Goal: Transaction & Acquisition: Book appointment/travel/reservation

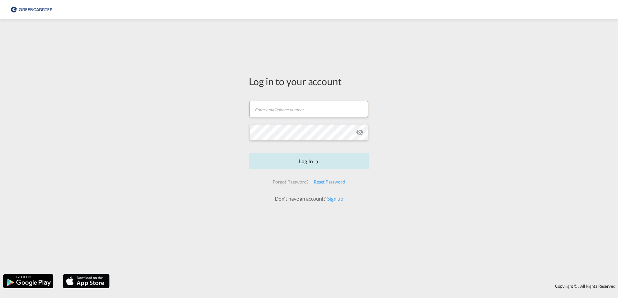
type input "[EMAIL_ADDRESS][PERSON_NAME][DOMAIN_NAME]"
click at [308, 162] on button "Log In" at bounding box center [309, 161] width 120 height 16
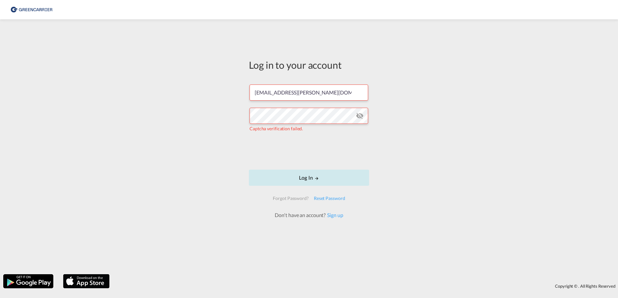
click at [318, 181] on button "Log In" at bounding box center [309, 178] width 120 height 16
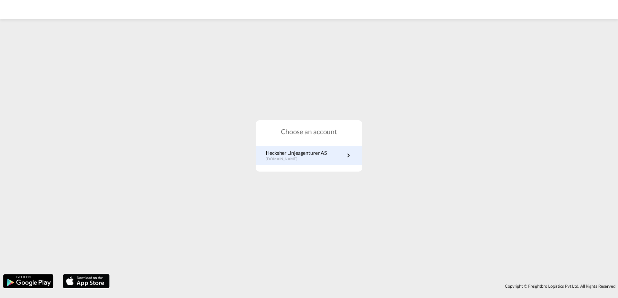
click at [315, 157] on p "no.portal.greencarrier.com" at bounding box center [296, 159] width 61 height 5
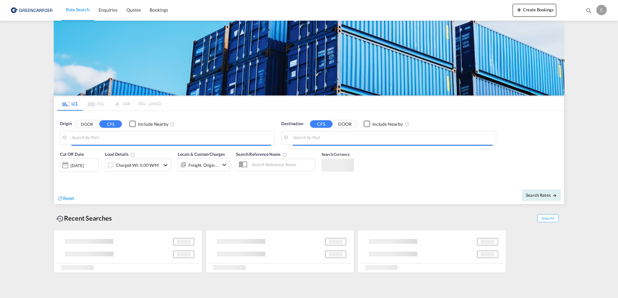
type input "[GEOGRAPHIC_DATA], NOOSL"
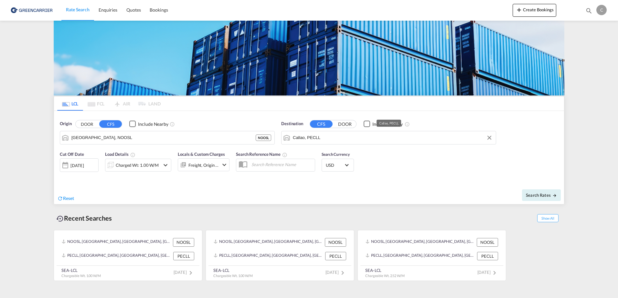
click at [331, 140] on input "Callao, PECLL" at bounding box center [393, 138] width 200 height 10
click at [349, 141] on input "Callao, PECLL" at bounding box center [393, 138] width 200 height 10
type input "c"
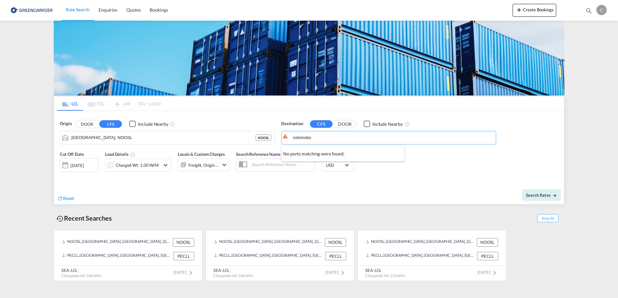
type input "colomobo"
click at [345, 139] on input "colomobo" at bounding box center [396, 138] width 192 height 10
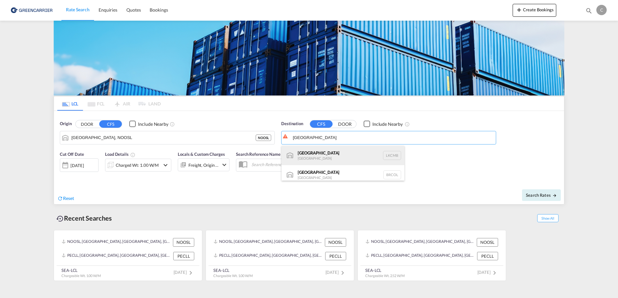
click at [304, 160] on div "Colombo [GEOGRAPHIC_DATA] LKCMB" at bounding box center [342, 155] width 123 height 19
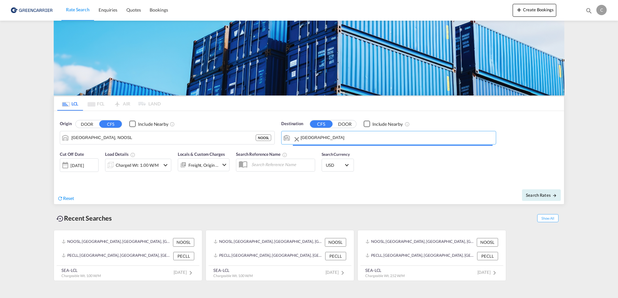
type input "Colombo, LKCMB"
click at [535, 195] on span "Search Rates" at bounding box center [541, 195] width 31 height 5
type input "NOOSL to LKCMB / [DATE]"
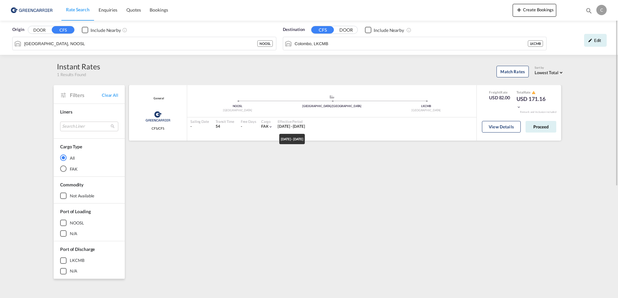
drag, startPoint x: 272, startPoint y: 127, endPoint x: 322, endPoint y: 124, distance: 50.1
click at [322, 124] on div "Sailing Date - Transit Time 54 Free Days View - Cargo FAK | Effective Period [D…" at bounding box center [331, 125] width 289 height 14
drag, startPoint x: 322, startPoint y: 124, endPoint x: 349, endPoint y: 129, distance: 27.3
click at [349, 129] on div "Sailing Date - Transit Time 54 Free Days View - Cargo FAK | Effective Period [D…" at bounding box center [331, 125] width 289 height 14
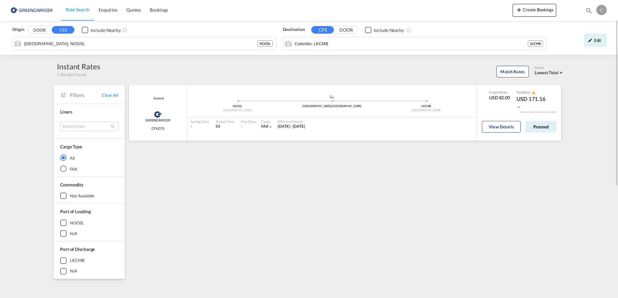
click at [520, 108] on md-icon "icon-chevron-down" at bounding box center [518, 107] width 5 height 5
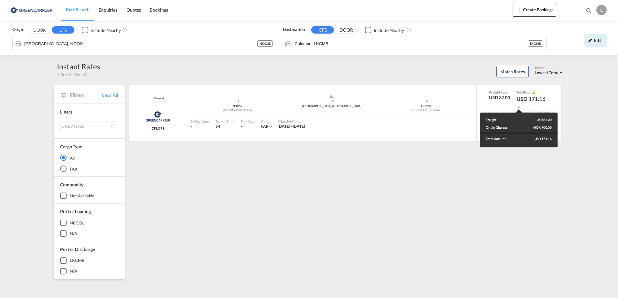
click at [613, 108] on div "Freight USD 82.00 Origin Charges NOK 900.00 Total Amount USD 171.16" at bounding box center [309, 149] width 618 height 298
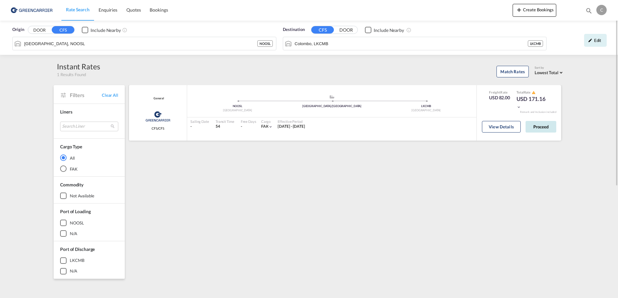
click at [547, 130] on button "Proceed" at bounding box center [540, 127] width 31 height 12
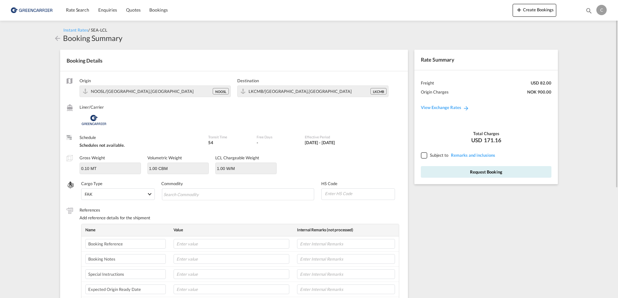
click at [59, 41] on md-icon "icon-arrow-left" at bounding box center [58, 39] width 8 height 8
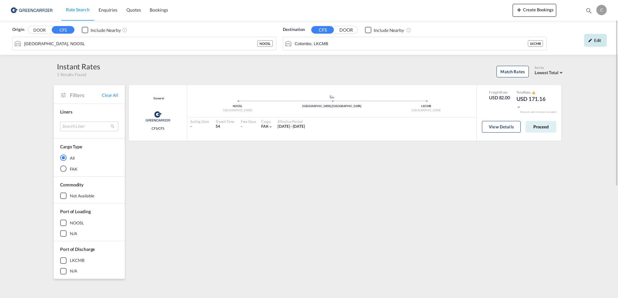
click at [600, 42] on div "Edit" at bounding box center [595, 40] width 23 height 13
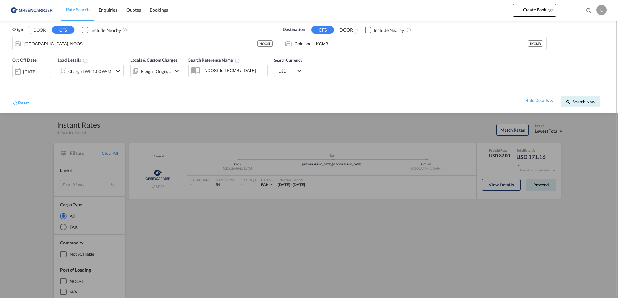
click at [36, 71] on div "[DATE]" at bounding box center [29, 72] width 13 height 6
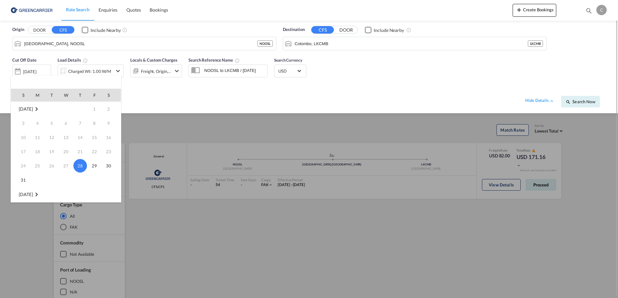
click at [92, 69] on div at bounding box center [309, 149] width 618 height 298
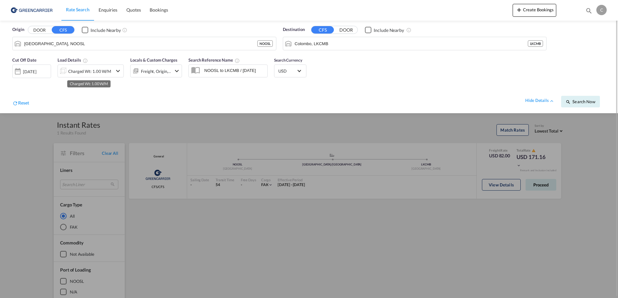
click at [107, 70] on div "Charged Wt: 1.00 W/M" at bounding box center [89, 71] width 43 height 9
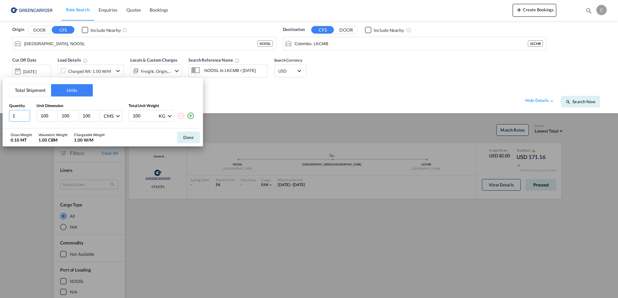
click at [21, 119] on input "1" at bounding box center [19, 116] width 21 height 12
type input "120"
type input "80"
type input "466"
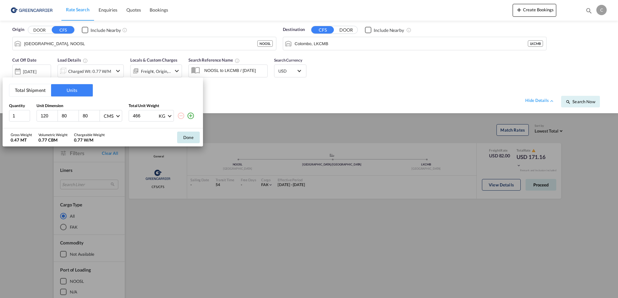
click at [186, 138] on button "Done" at bounding box center [188, 138] width 23 height 12
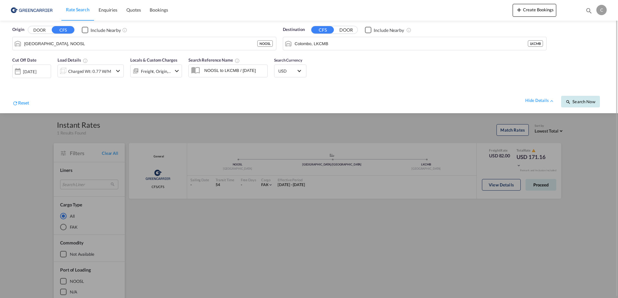
click at [579, 103] on span "Search Now" at bounding box center [579, 101] width 29 height 5
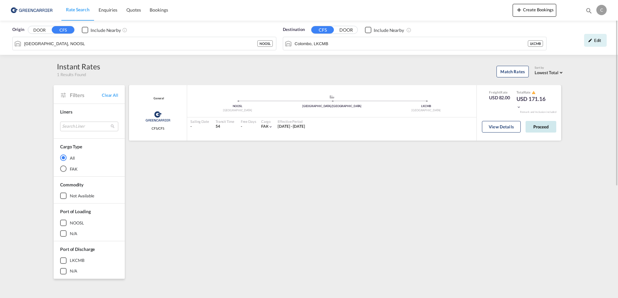
click at [542, 129] on button "Proceed" at bounding box center [540, 127] width 31 height 12
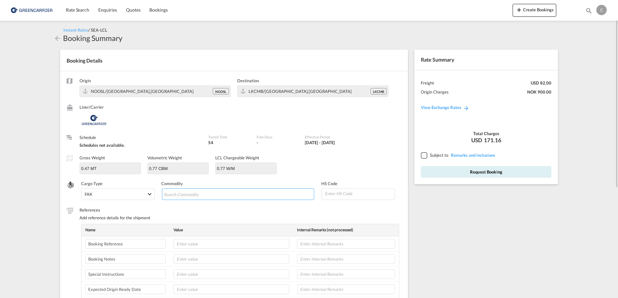
click at [203, 196] on input "Search Commodity" at bounding box center [192, 195] width 59 height 10
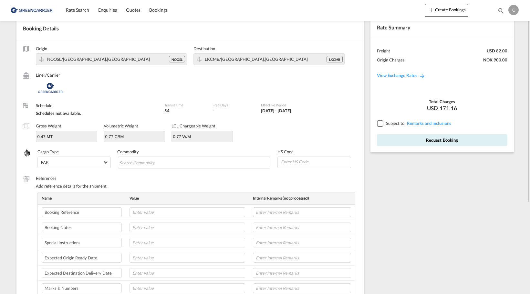
scroll to position [65, 0]
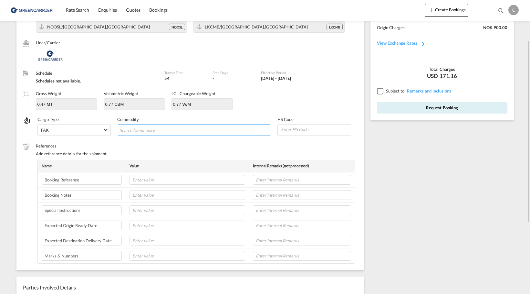
click at [161, 130] on input "Chips input." at bounding box center [149, 130] width 59 height 10
paste input "AGILITY V2"
type input "AGILITY V2"
click at [297, 132] on input at bounding box center [315, 129] width 70 height 10
type input "350699"
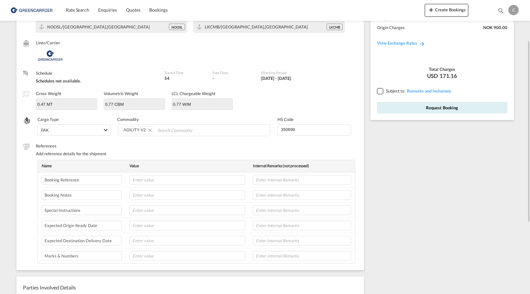
click at [192, 143] on label "References" at bounding box center [197, 146] width 322 height 6
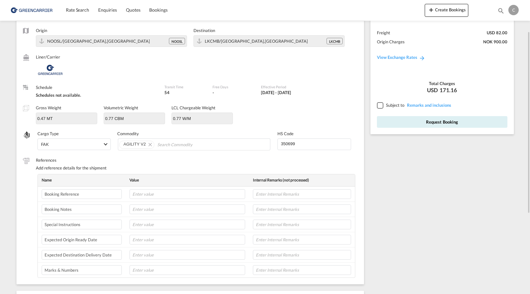
scroll to position [115, 0]
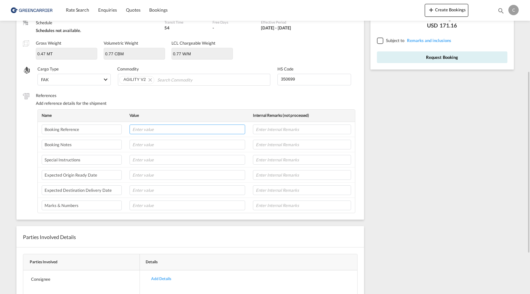
click at [205, 133] on input "text" at bounding box center [188, 129] width 116 height 10
paste input "SHNO00075709"
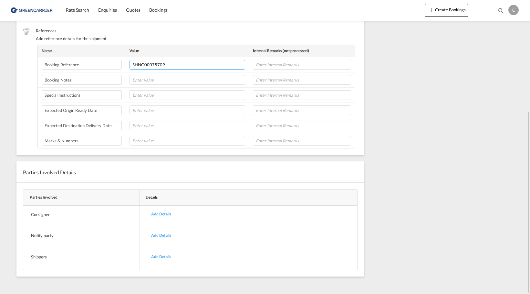
type input "SHNO00075709"
click at [283, 169] on div "Parties Involved Details" at bounding box center [190, 171] width 348 height 21
click at [165, 213] on div "Add Details" at bounding box center [161, 213] width 30 height 15
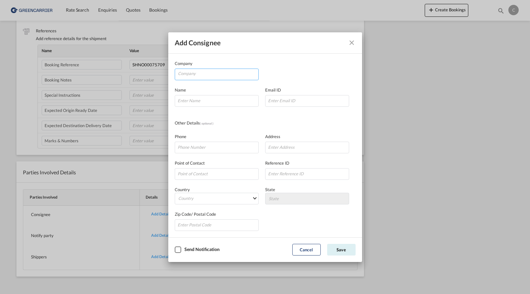
click at [201, 75] on input "Company" at bounding box center [218, 74] width 80 height 10
type input "g"
click at [203, 74] on input "Company" at bounding box center [218, 74] width 80 height 10
paste input "Globactiv Solutions (Pvt) Limited"
type input "Globactiv Solutions (Pvt) Limited"
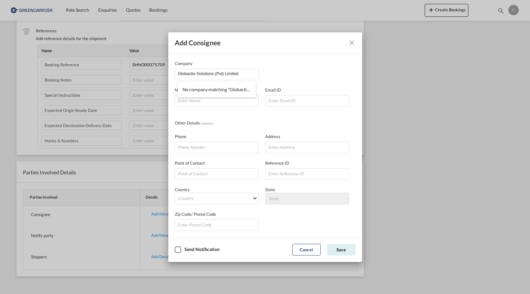
click at [228, 115] on div "Company Globactiv Solutions (Pvt) Limited Name Email ID Other Details ( optiona…" at bounding box center [265, 145] width 181 height 171
click at [279, 146] on input "Company Name Email ..." at bounding box center [307, 146] width 84 height 12
paste input "[STREET_ADDRESS][PERSON_NAME][PERSON_NAME],"
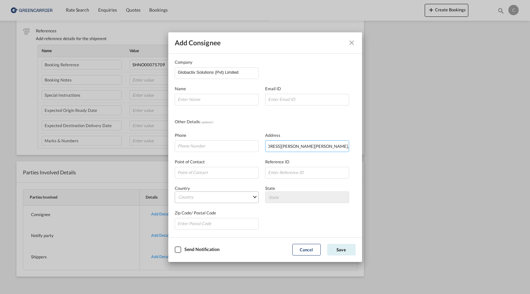
type input "[STREET_ADDRESS][PERSON_NAME][PERSON_NAME],"
click at [212, 198] on md-select "Country [GEOGRAPHIC_DATA] [GEOGRAPHIC_DATA] [GEOGRAPHIC_DATA] [US_STATE] [GEOGR…" at bounding box center [217, 197] width 84 height 12
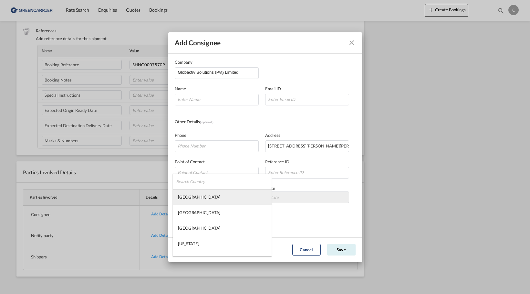
type md-option "[GEOGRAPHIC_DATA]"
type md-option "Saint Barthélemy"
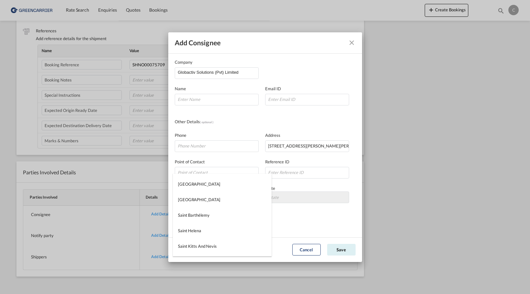
type md-option "[GEOGRAPHIC_DATA]"
click at [190, 216] on div "[GEOGRAPHIC_DATA]" at bounding box center [199, 215] width 42 height 6
click at [295, 197] on md-select "State Amparai [GEOGRAPHIC_DATA] Badulla [GEOGRAPHIC_DATA] [GEOGRAPHIC_DATA] Gal…" at bounding box center [307, 197] width 84 height 12
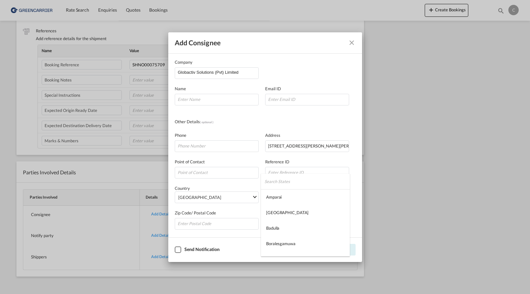
click at [304, 179] on input "search" at bounding box center [307, 181] width 85 height 16
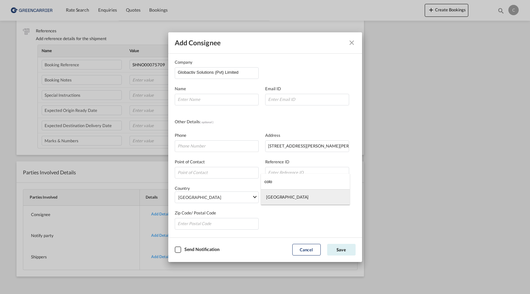
type input "colo"
click at [285, 197] on md-option "[GEOGRAPHIC_DATA]" at bounding box center [305, 197] width 89 height 16
click at [310, 227] on div "Zip Code/ Postal Code" at bounding box center [265, 216] width 181 height 26
click at [212, 94] on input "Company Name Email ..." at bounding box center [217, 100] width 84 height 12
paste input "Hasarangi [PERSON_NAME]"
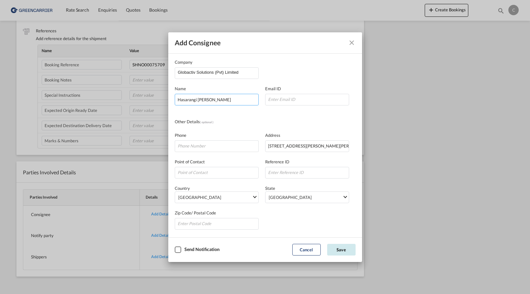
type input "Hasarangi [PERSON_NAME]"
click at [337, 251] on button "Save" at bounding box center [341, 250] width 28 height 12
click at [288, 101] on input "Company Name Email ..." at bounding box center [307, 100] width 84 height 12
paste input "[EMAIL_ADDRESS][DOMAIN_NAME]"
type input "[EMAIL_ADDRESS][DOMAIN_NAME]"
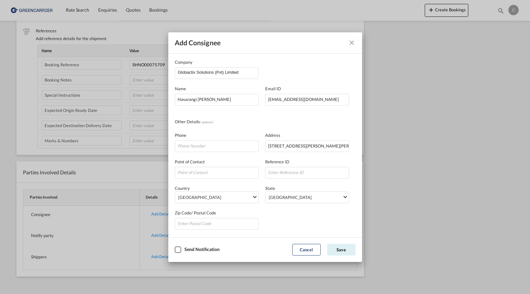
click at [334, 121] on div "Other Details ( optional )" at bounding box center [265, 121] width 181 height 7
click at [341, 248] on button "Save" at bounding box center [341, 250] width 28 height 12
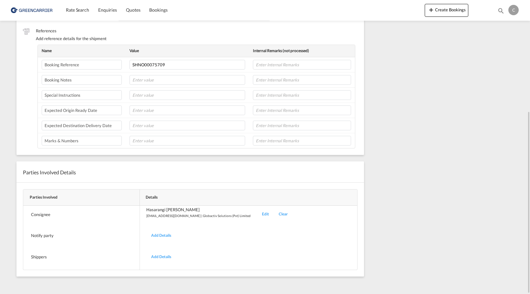
click at [166, 256] on div "Add Details" at bounding box center [161, 256] width 30 height 15
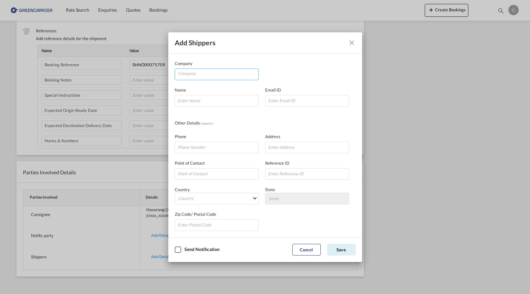
click at [207, 75] on input "Company" at bounding box center [218, 74] width 80 height 10
type input "[PERSON_NAME] [GEOGRAPHIC_DATA]"
type input "C"
type input "O"
type input "[EMAIL_ADDRESS][DOMAIN_NAME]"
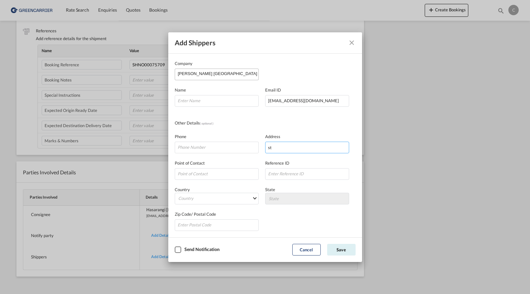
type input "s"
type input "Stillverksveien 7"
click at [250, 197] on md-select-value "[GEOGRAPHIC_DATA]" at bounding box center [218, 198] width 81 height 10
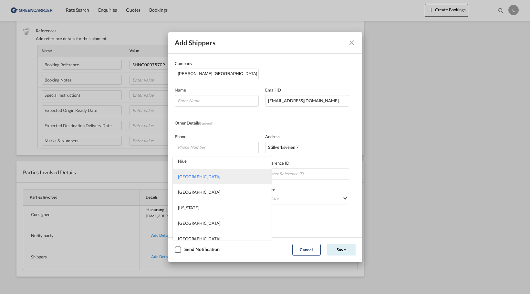
scroll to position [2619, 0]
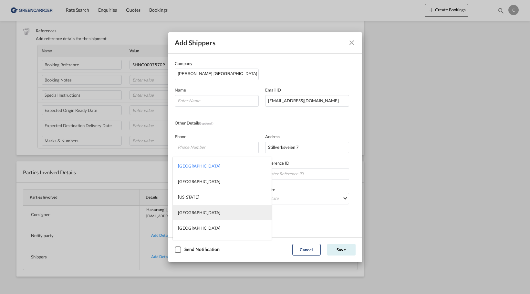
click at [223, 212] on md-option "[GEOGRAPHIC_DATA]" at bounding box center [222, 212] width 99 height 16
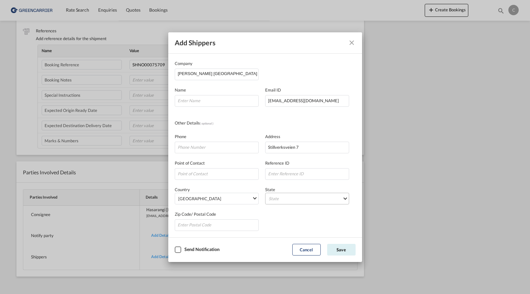
click at [312, 199] on md-select "State [GEOGRAPHIC_DATA] [GEOGRAPHIC_DATA] [GEOGRAPHIC_DATA] [GEOGRAPHIC_DATA] […" at bounding box center [307, 199] width 84 height 12
click at [312, 199] on md-option "[GEOGRAPHIC_DATA]" at bounding box center [305, 198] width 89 height 16
click at [273, 224] on div "Zip Code/ Postal Code" at bounding box center [265, 217] width 181 height 26
click at [231, 225] on input "Company Name Email ..." at bounding box center [217, 225] width 84 height 12
type input "2004"
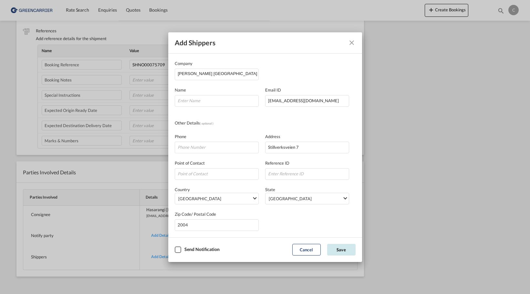
click at [339, 251] on button "Save" at bounding box center [341, 250] width 28 height 12
drag, startPoint x: 218, startPoint y: 95, endPoint x: 218, endPoint y: 99, distance: 3.6
click at [218, 95] on input "Company Name Email ..." at bounding box center [217, 101] width 84 height 12
type input "Charlotte"
click at [342, 249] on button "Save" at bounding box center [341, 250] width 28 height 12
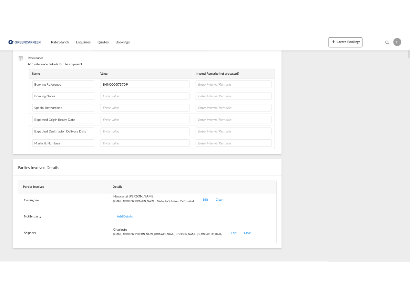
scroll to position [0, 0]
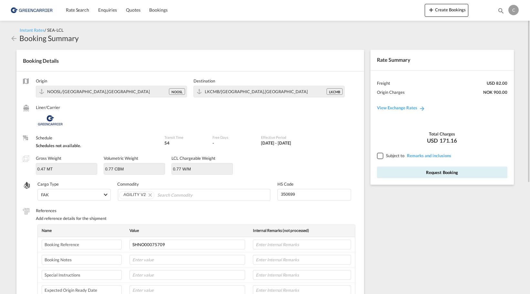
click at [378, 155] on div at bounding box center [380, 155] width 6 height 6
click at [446, 172] on button "Request Booking" at bounding box center [442, 172] width 130 height 12
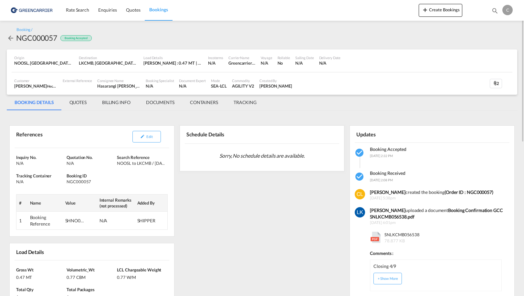
scroll to position [32, 0]
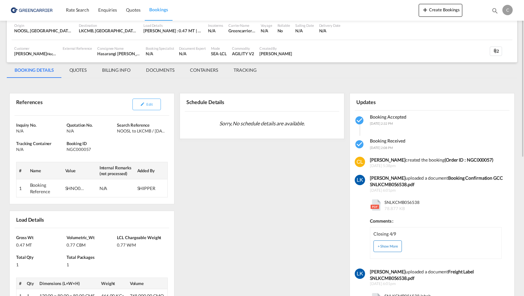
click at [389, 247] on button "+ Show More" at bounding box center [387, 246] width 28 height 12
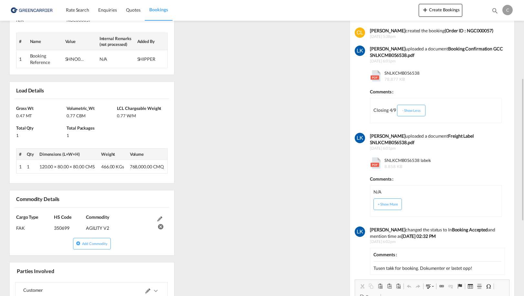
scroll to position [129, 0]
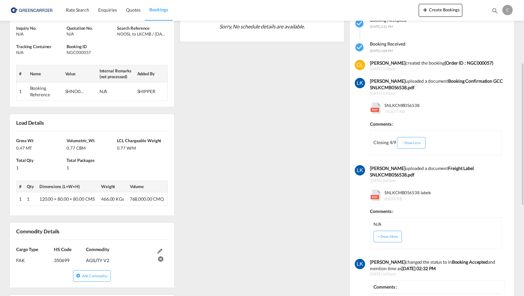
click at [377, 194] on md-icon at bounding box center [375, 195] width 11 height 11
click at [375, 197] on md-icon at bounding box center [375, 195] width 11 height 11
click at [398, 192] on span "SNLKCMB056538 labels 8.858 KB" at bounding box center [407, 196] width 48 height 12
click at [379, 193] on md-icon at bounding box center [375, 195] width 11 height 11
click at [379, 197] on md-icon at bounding box center [375, 195] width 11 height 11
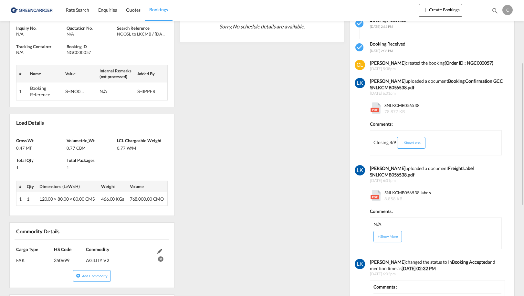
drag, startPoint x: 379, startPoint y: 197, endPoint x: 380, endPoint y: 192, distance: 5.3
click at [380, 193] on md-icon at bounding box center [375, 195] width 11 height 11
click at [457, 196] on div "SNLKCMB056538 labels 8.858 KB" at bounding box center [435, 193] width 131 height 15
click at [378, 192] on md-icon at bounding box center [375, 195] width 11 height 11
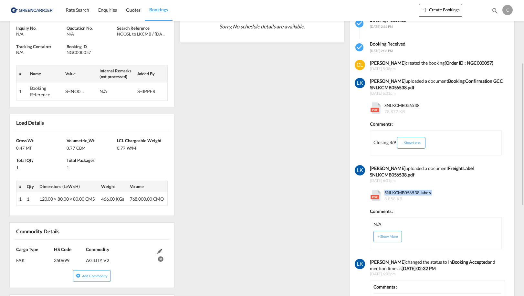
click at [378, 192] on md-icon at bounding box center [375, 195] width 11 height 11
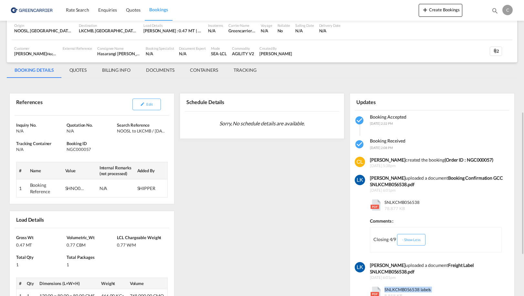
scroll to position [194, 0]
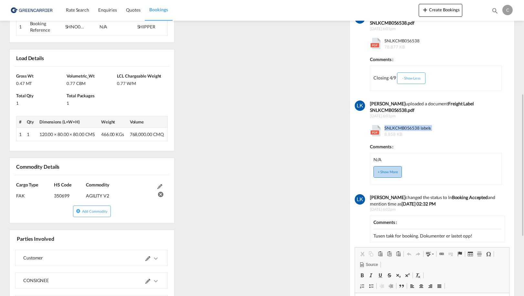
click at [390, 174] on button "+ Show More" at bounding box center [387, 172] width 28 height 12
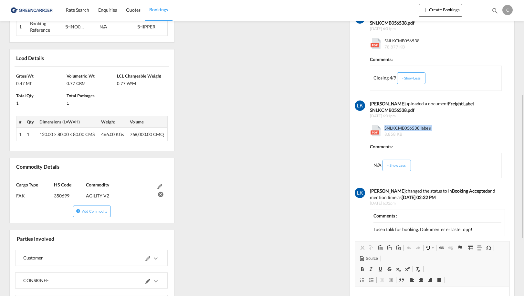
click at [398, 129] on span "SNLKCMB056538 labels 8.858 KB" at bounding box center [407, 131] width 48 height 12
click at [374, 131] on md-icon at bounding box center [375, 130] width 11 height 11
click at [404, 128] on span "SNLKCMB056538 labels 8.858 KB" at bounding box center [407, 131] width 48 height 12
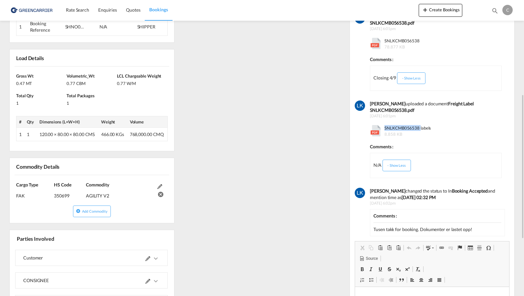
click at [404, 128] on span "SNLKCMB056538 labels 8.858 KB" at bounding box center [407, 131] width 48 height 12
drag, startPoint x: 404, startPoint y: 128, endPoint x: 400, endPoint y: 130, distance: 4.9
click at [400, 130] on span "SNLKCMB056538 labels 8.858 KB" at bounding box center [407, 131] width 48 height 12
click at [373, 130] on md-icon at bounding box center [375, 130] width 11 height 11
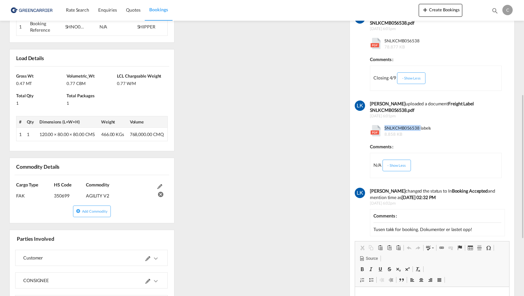
click at [373, 130] on md-icon at bounding box center [375, 130] width 11 height 11
drag, startPoint x: 373, startPoint y: 130, endPoint x: 456, endPoint y: 129, distance: 82.7
click at [456, 129] on div "SNLKCMB056538 labels 8.858 KB" at bounding box center [435, 129] width 131 height 15
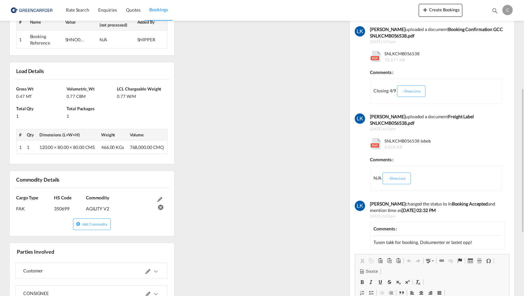
scroll to position [0, 0]
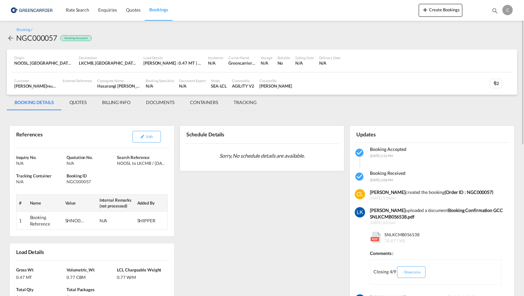
click at [167, 104] on md-tab-item "DOCUMENTS" at bounding box center [160, 103] width 44 height 16
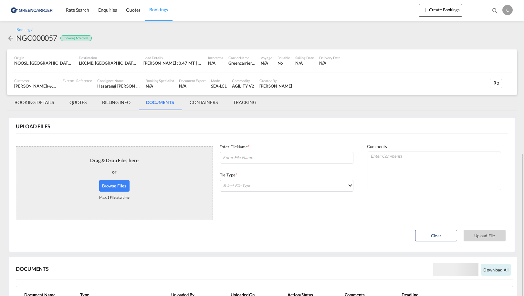
scroll to position [86, 0]
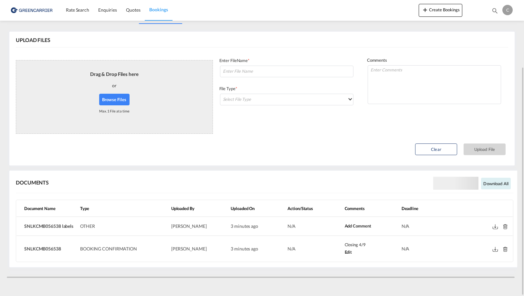
click at [495, 226] on md-icon at bounding box center [495, 226] width 5 height 5
click at [496, 249] on md-icon at bounding box center [495, 249] width 5 height 5
